Goal: Information Seeking & Learning: Learn about a topic

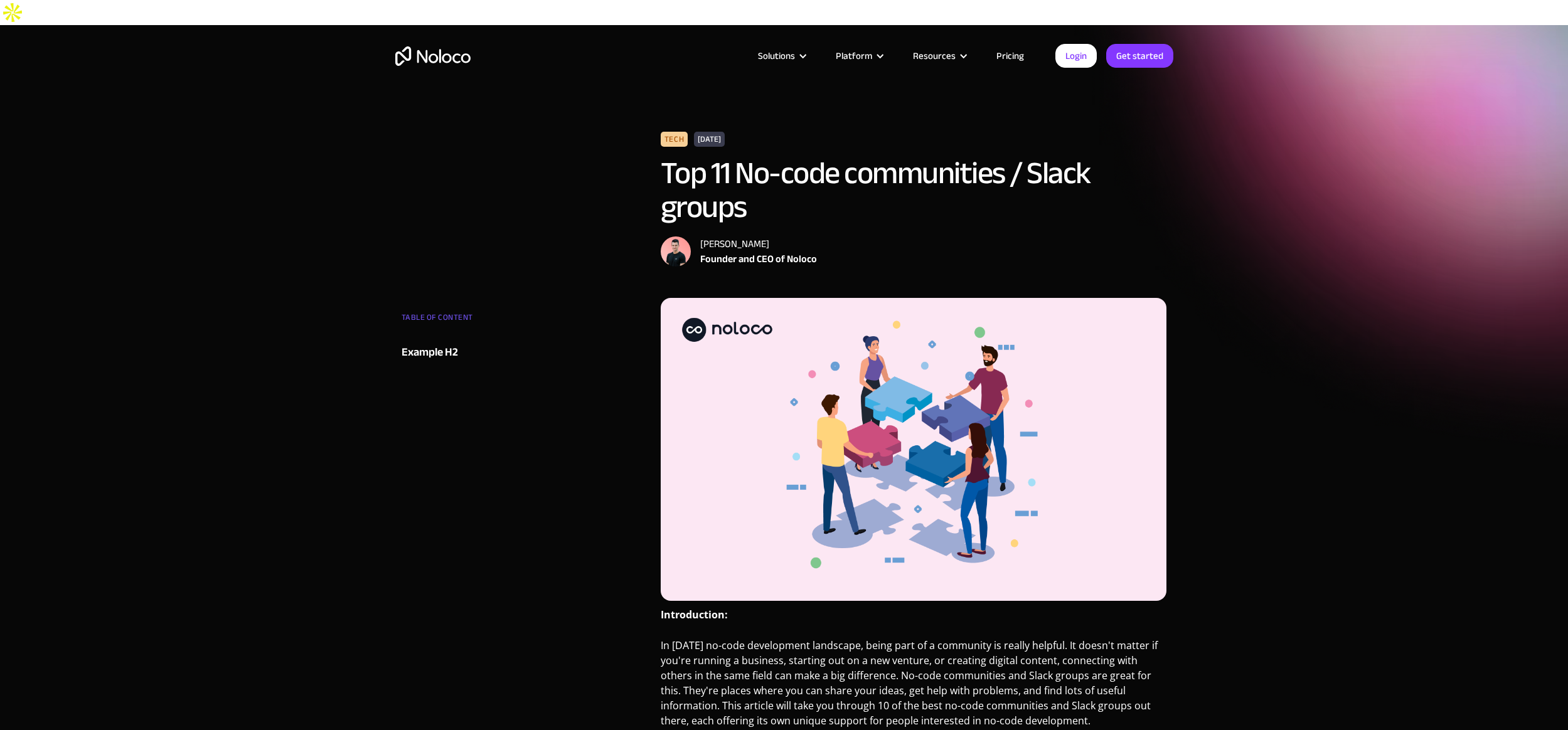
click at [437, 57] on img "home" at bounding box center [433, 57] width 75 height 20
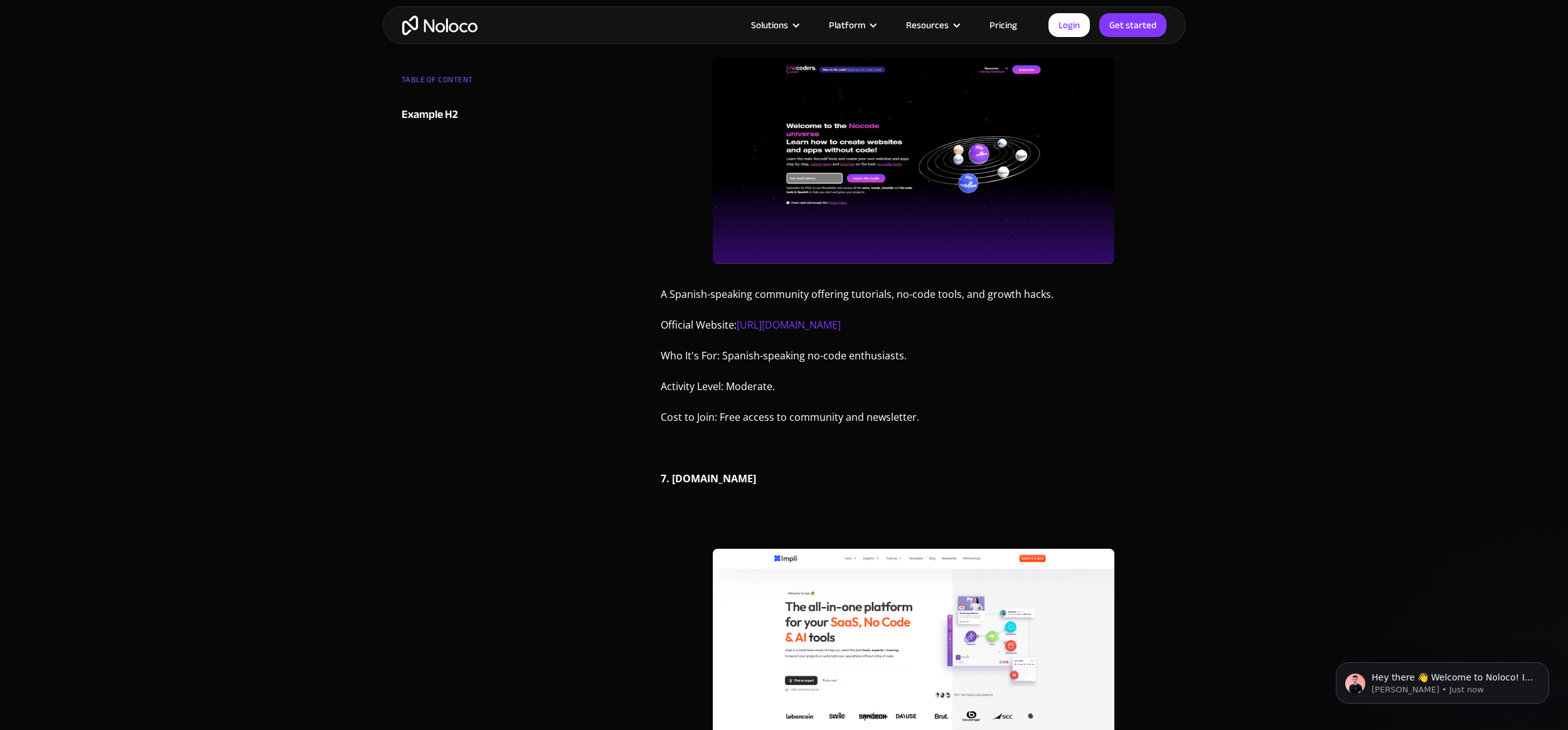
scroll to position [3700, 0]
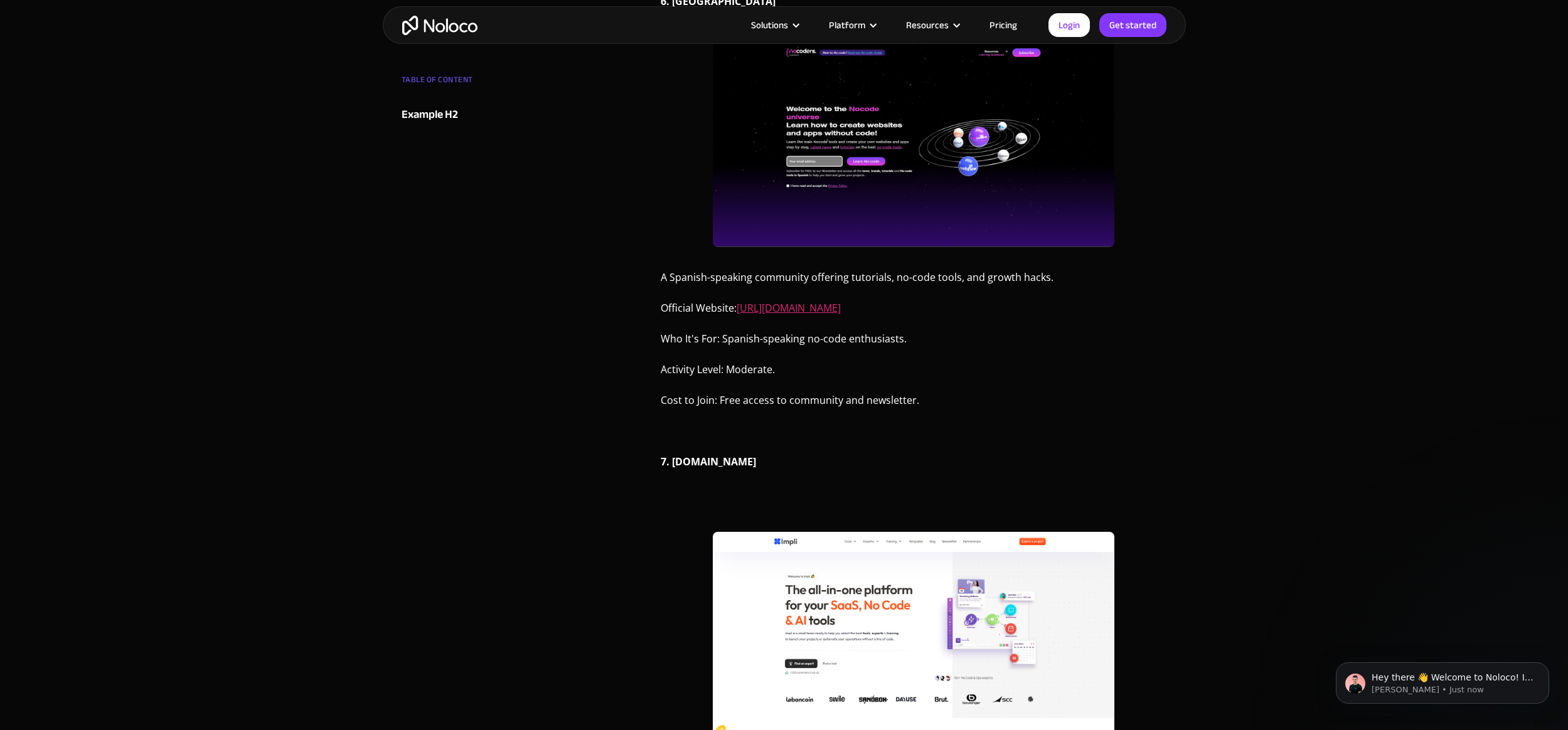
click at [818, 301] on link "[URL][DOMAIN_NAME]" at bounding box center [789, 308] width 104 height 14
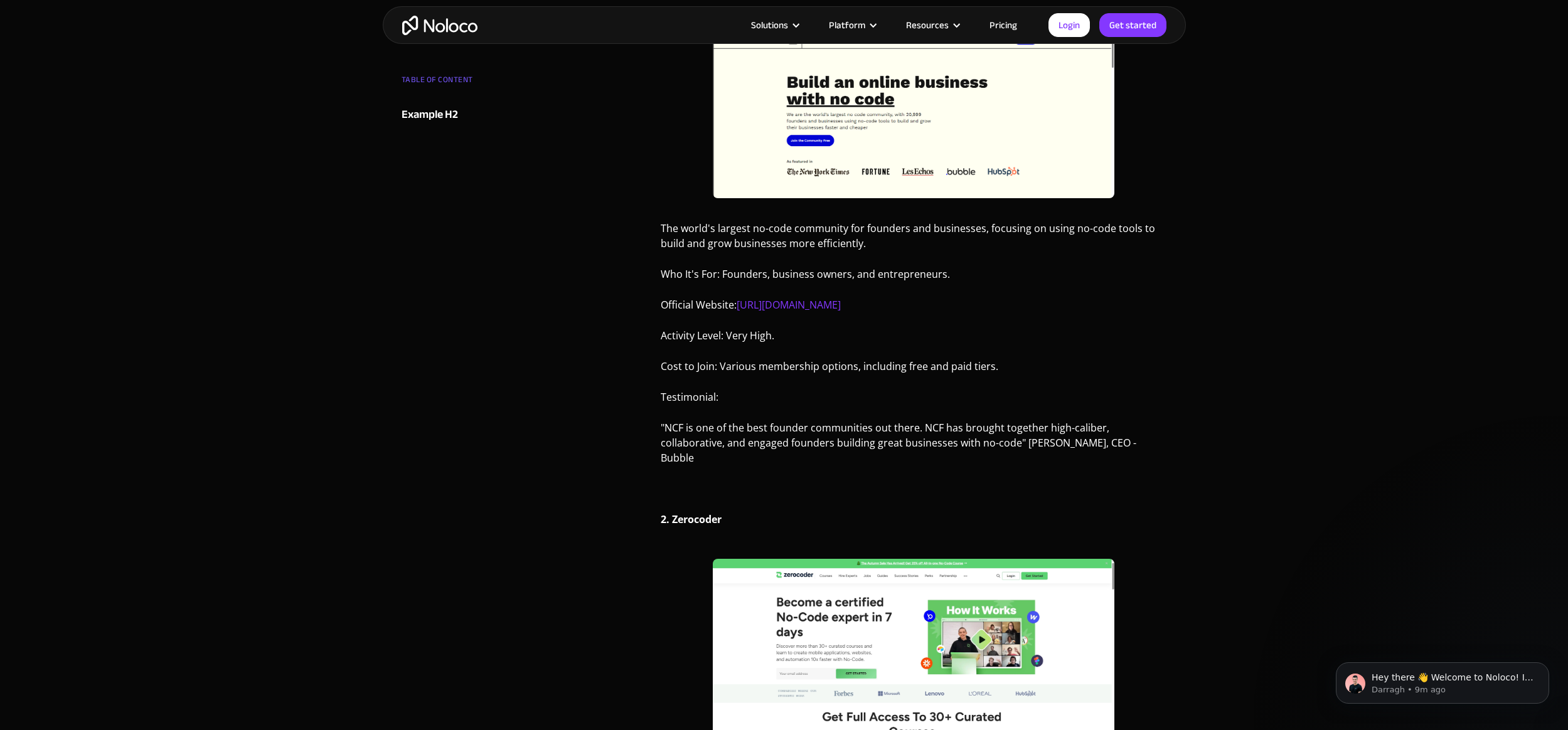
scroll to position [756, 0]
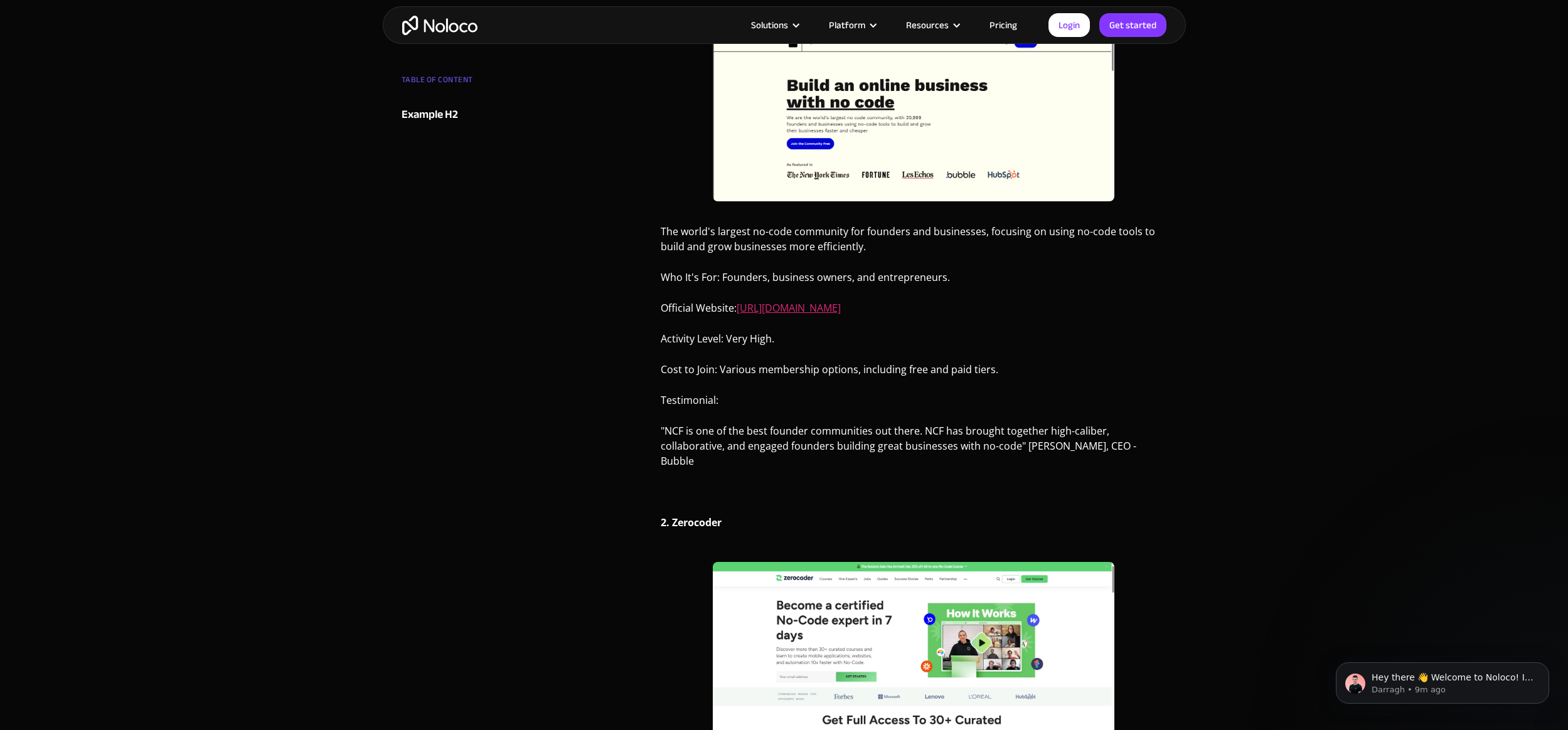
click at [816, 301] on link "https://nocodefounders.com/" at bounding box center [789, 308] width 104 height 14
